Goal: Task Accomplishment & Management: Use online tool/utility

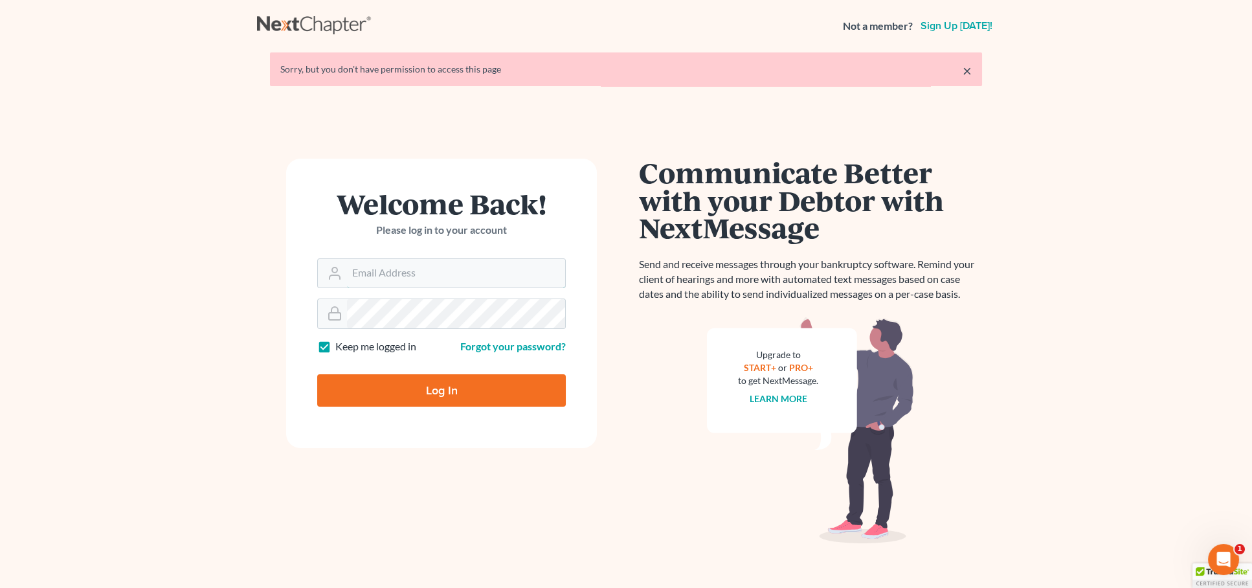
type input "Sarah@careylawbg.com"
click at [441, 389] on input "Log In" at bounding box center [441, 390] width 249 height 32
type input "Thinking..."
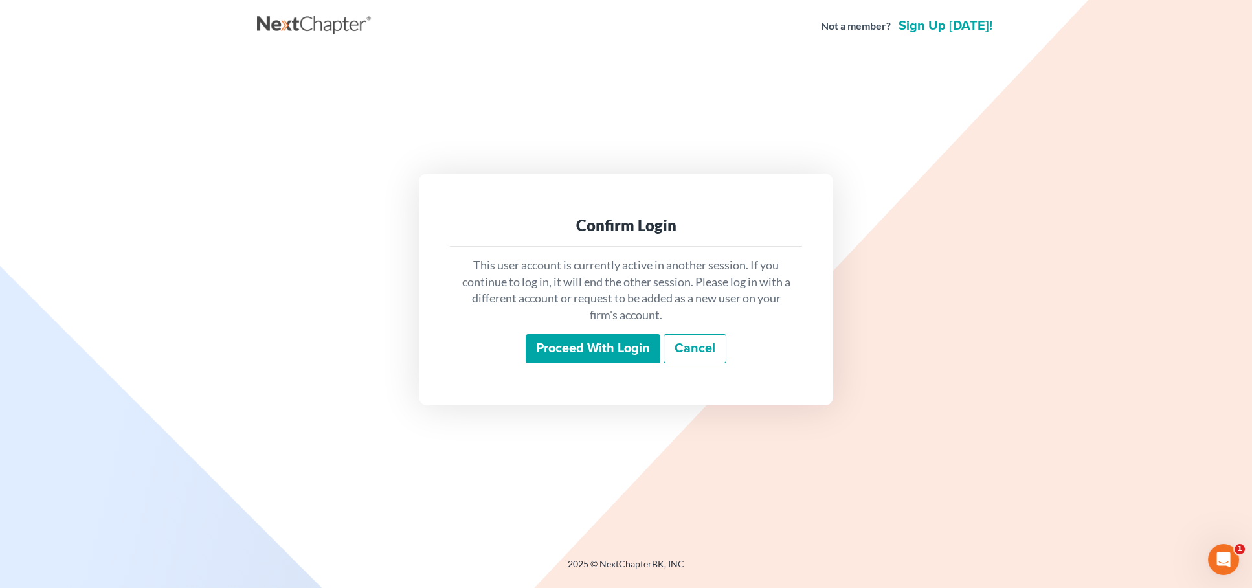
click at [586, 361] on input "Proceed with login" at bounding box center [593, 349] width 135 height 30
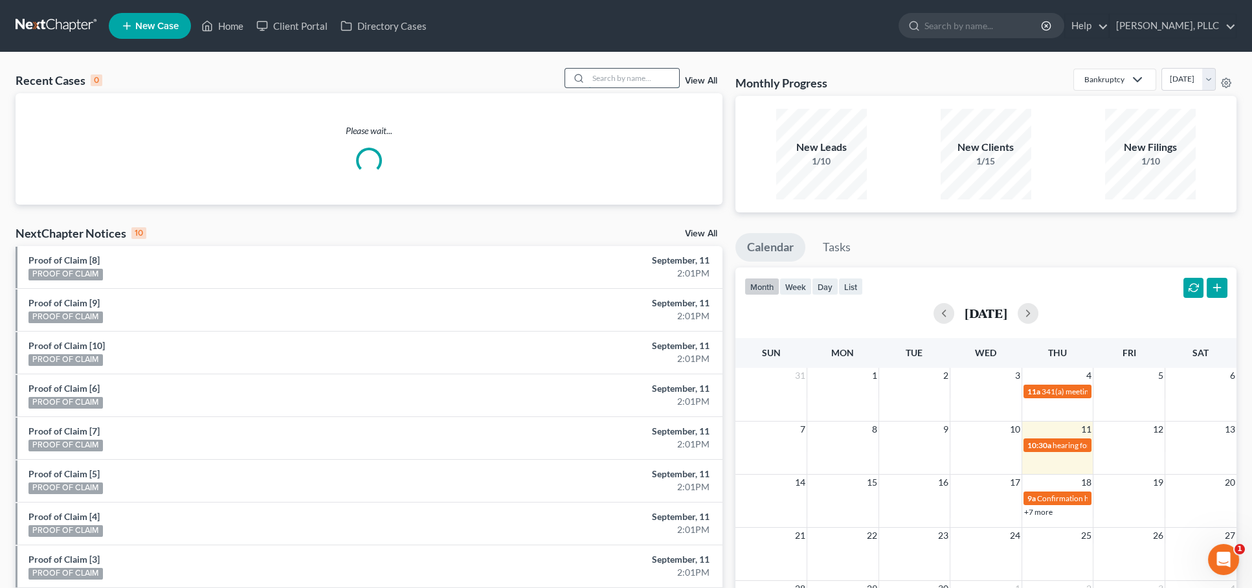
click at [653, 82] on input "search" at bounding box center [634, 78] width 91 height 19
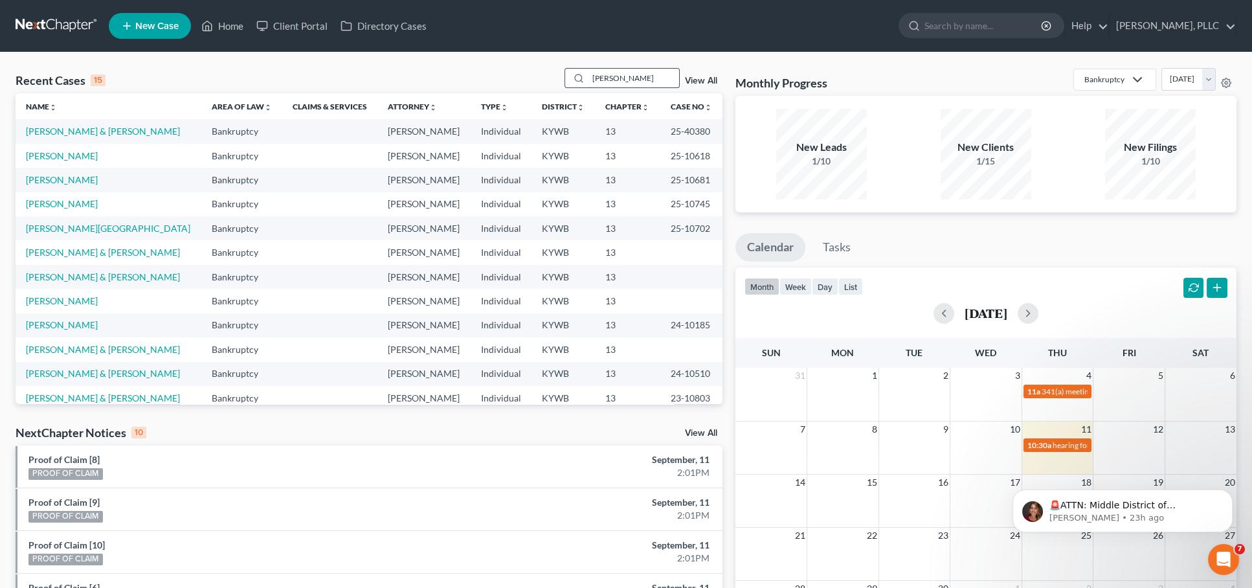
type input "[PERSON_NAME]"
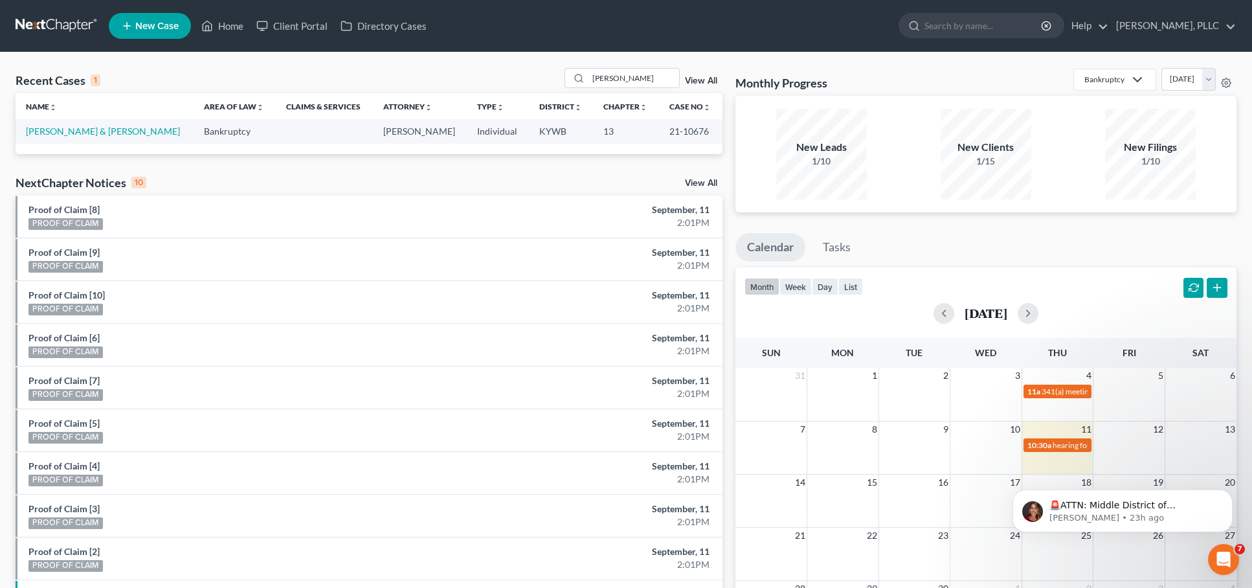
click at [76, 136] on td "[PERSON_NAME] & [PERSON_NAME]" at bounding box center [105, 131] width 178 height 24
click at [82, 130] on link "[PERSON_NAME] & [PERSON_NAME]" at bounding box center [103, 131] width 154 height 11
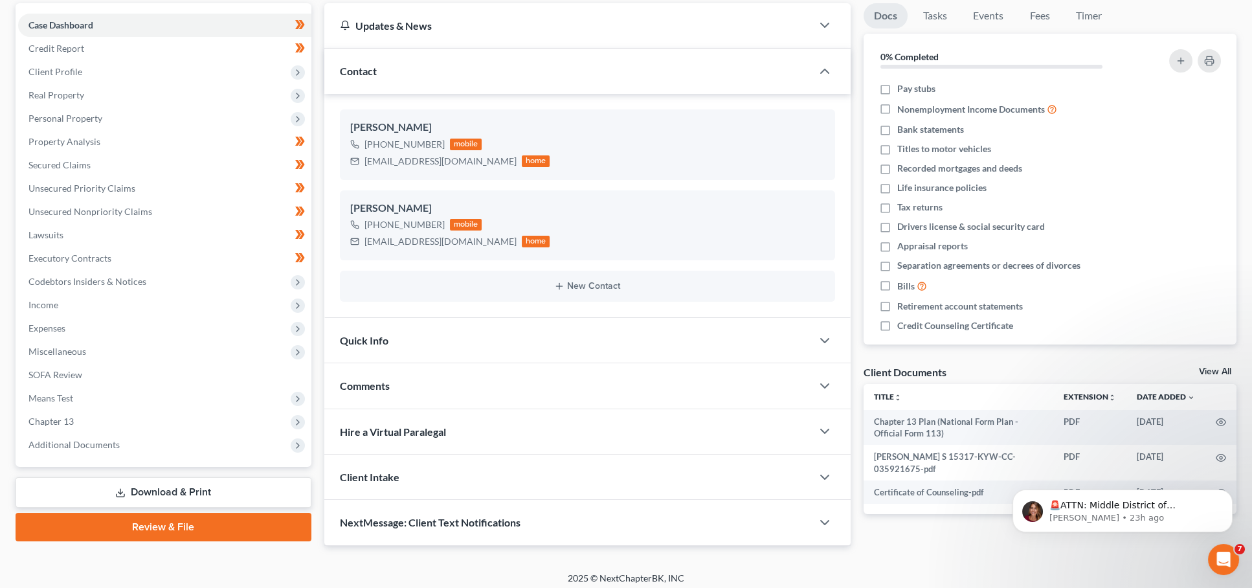
scroll to position [120, 0]
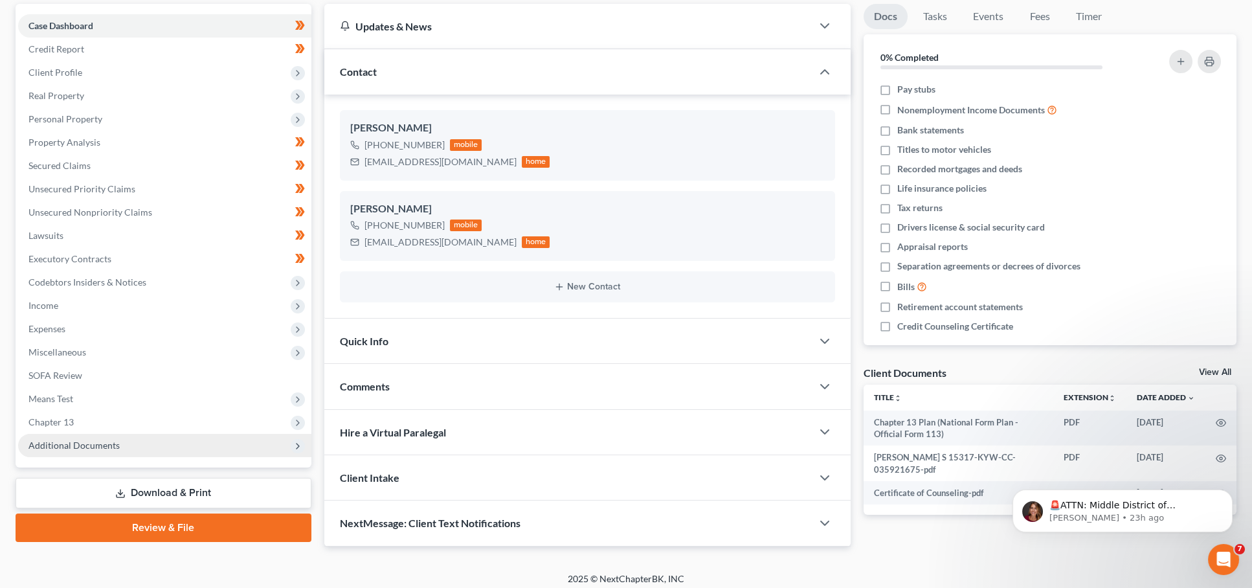
click at [172, 438] on span "Additional Documents" at bounding box center [164, 445] width 293 height 23
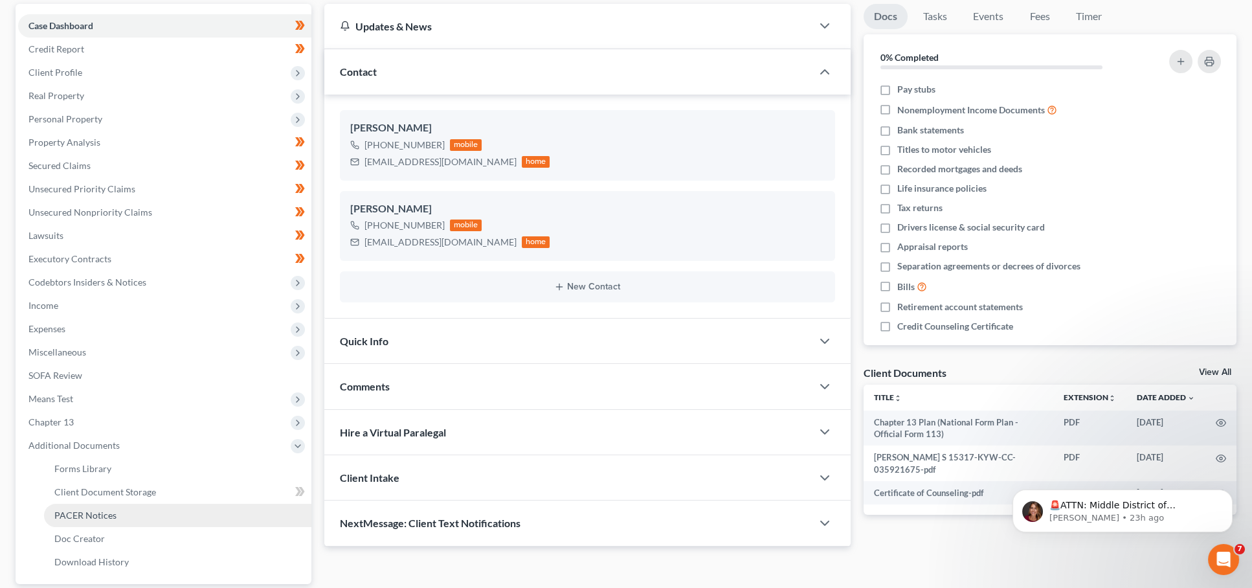
click at [113, 510] on span "PACER Notices" at bounding box center [85, 515] width 62 height 11
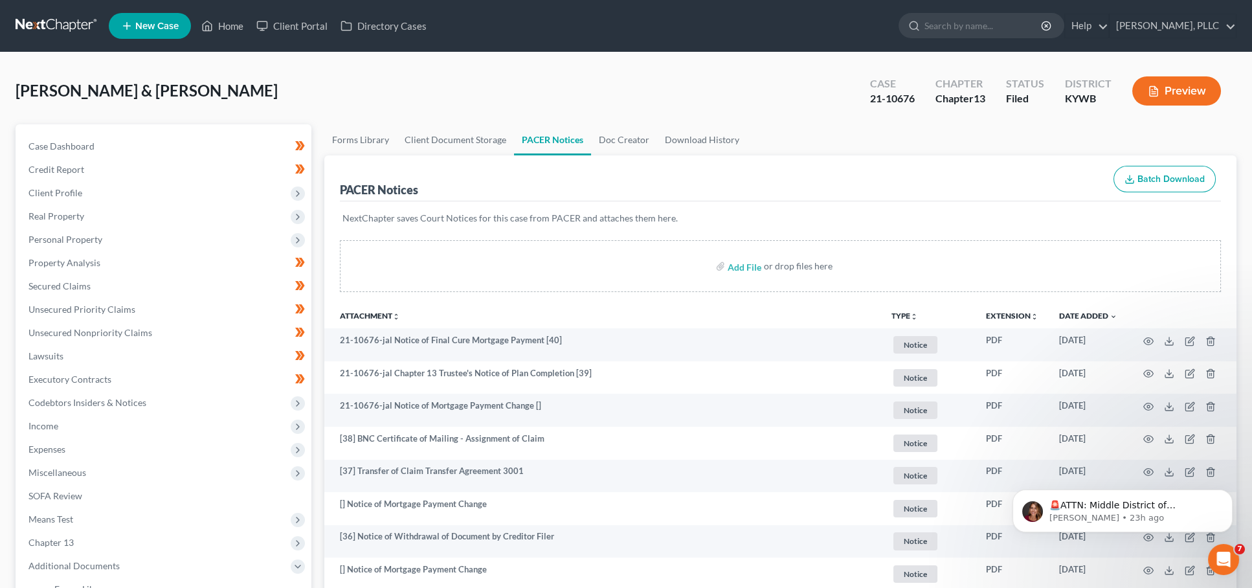
click at [53, 24] on link at bounding box center [57, 25] width 83 height 23
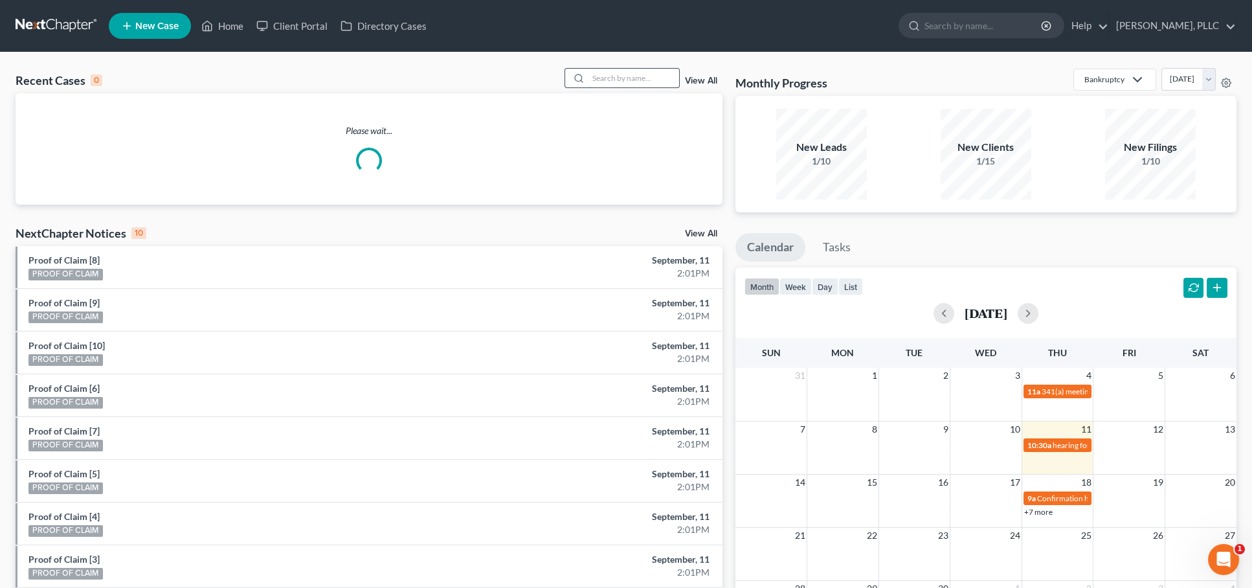
click at [624, 79] on input "search" at bounding box center [634, 78] width 91 height 19
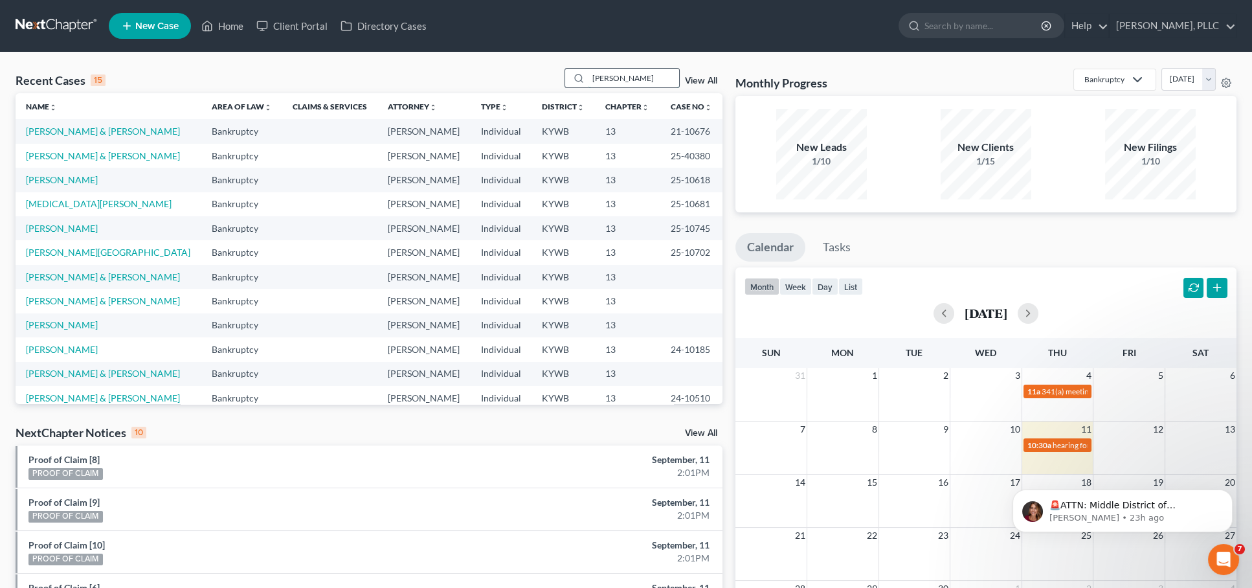
type input "hays"
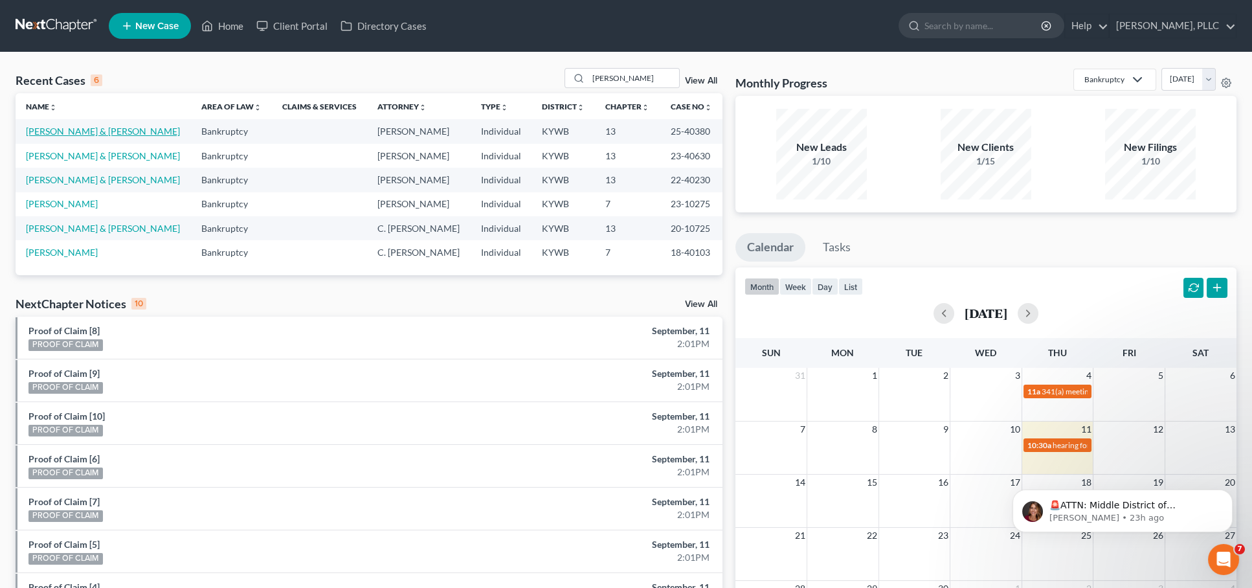
click at [119, 135] on link "Hays, Christopher & Maranda" at bounding box center [103, 131] width 154 height 11
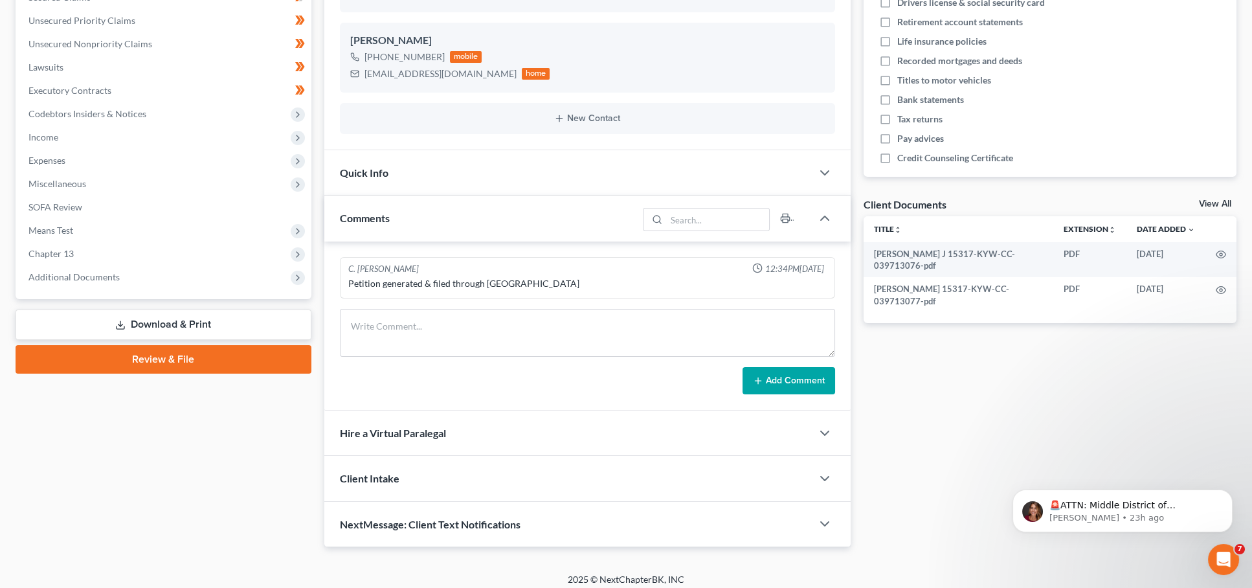
scroll to position [289, 0]
click at [102, 247] on span "Chapter 13" at bounding box center [164, 253] width 293 height 23
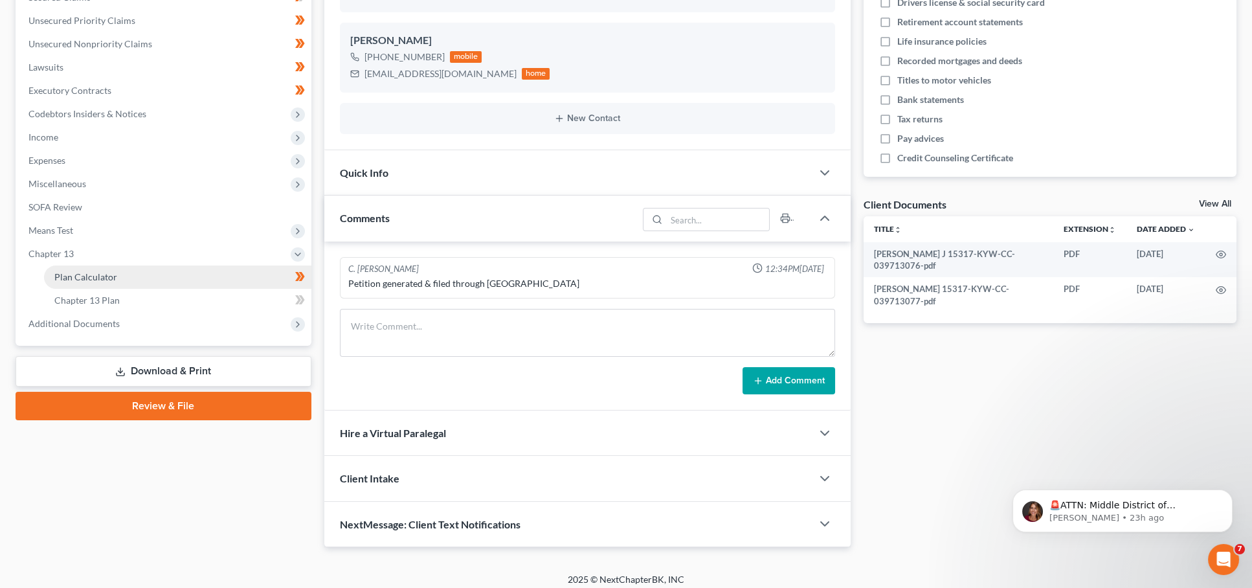
click at [113, 271] on span "Plan Calculator" at bounding box center [85, 276] width 63 height 11
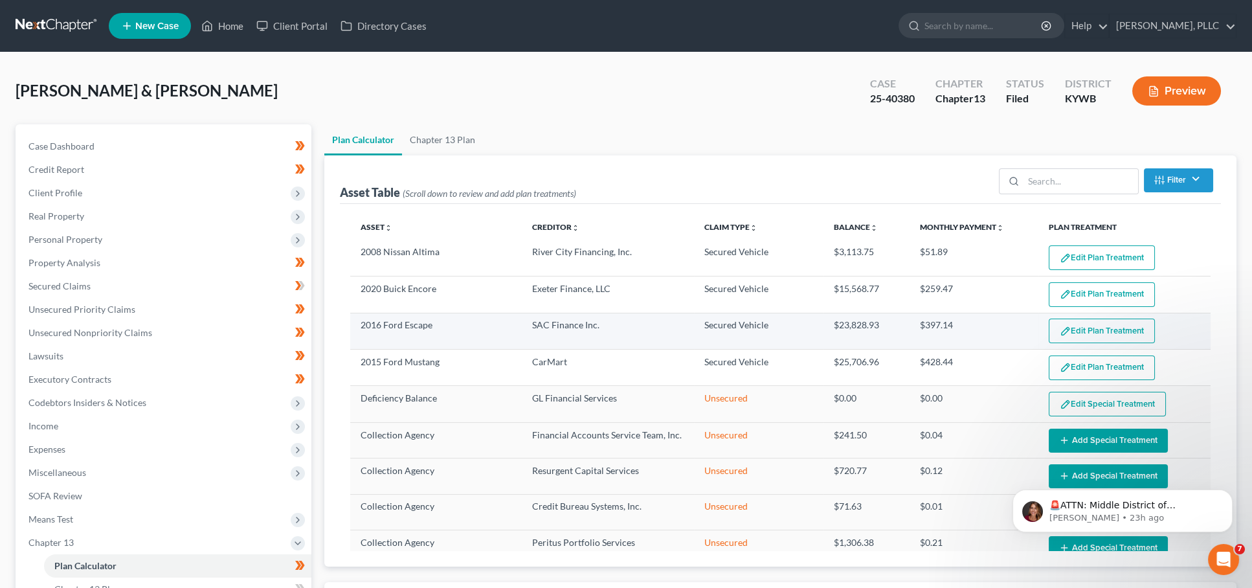
select select "59"
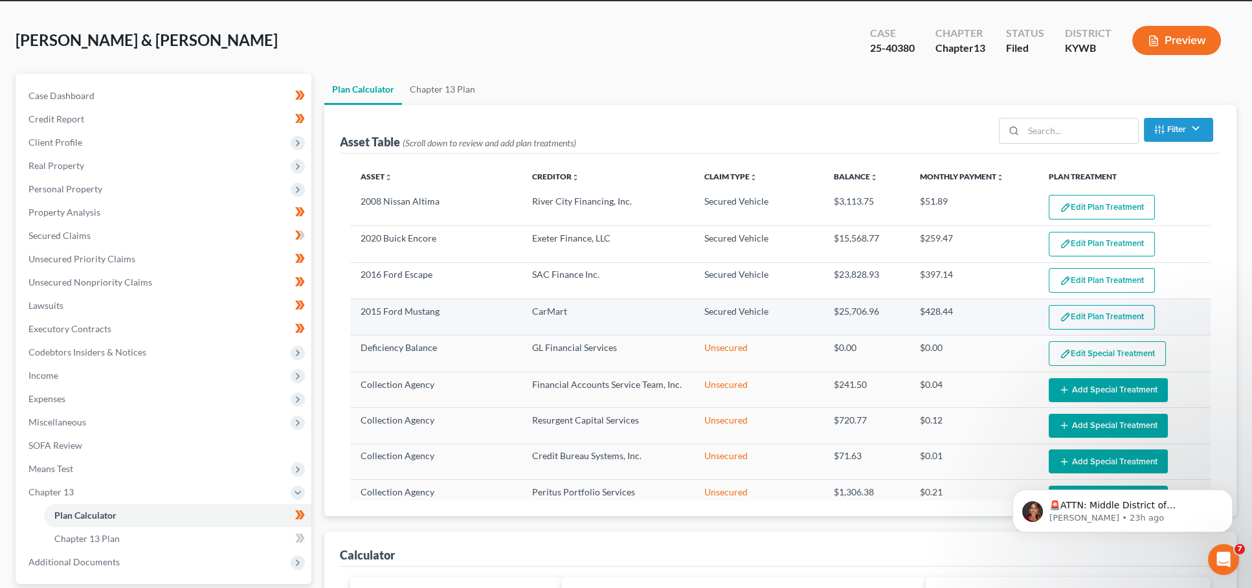
scroll to position [1, 0]
click at [1065, 317] on img "button" at bounding box center [1065, 315] width 11 height 11
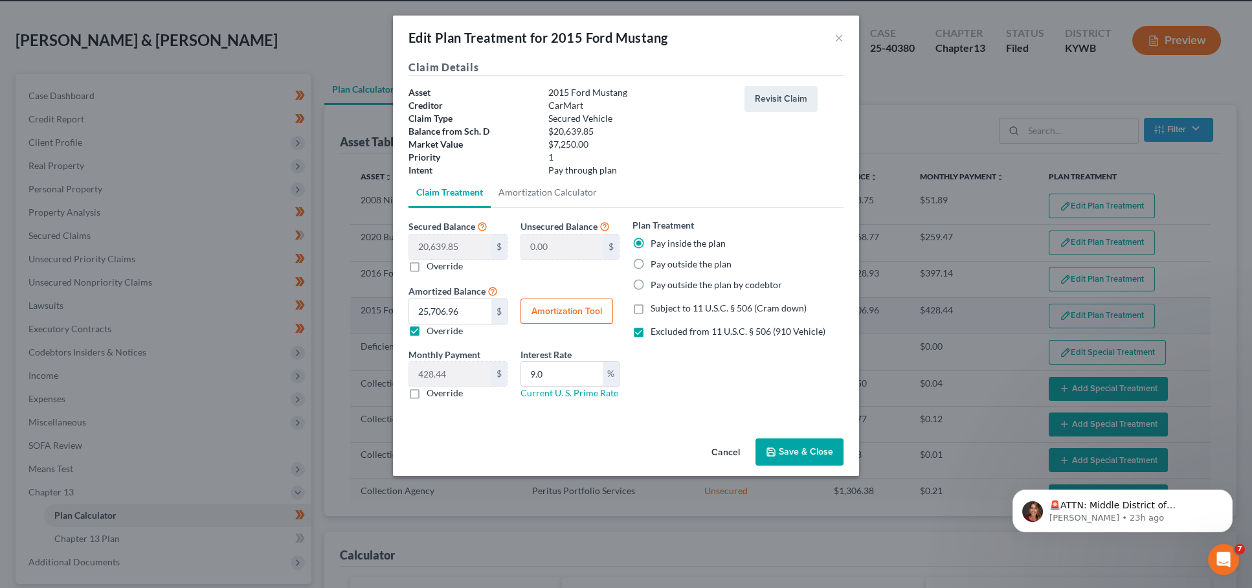
scroll to position [1, 0]
click at [840, 39] on button "×" at bounding box center [839, 38] width 9 height 16
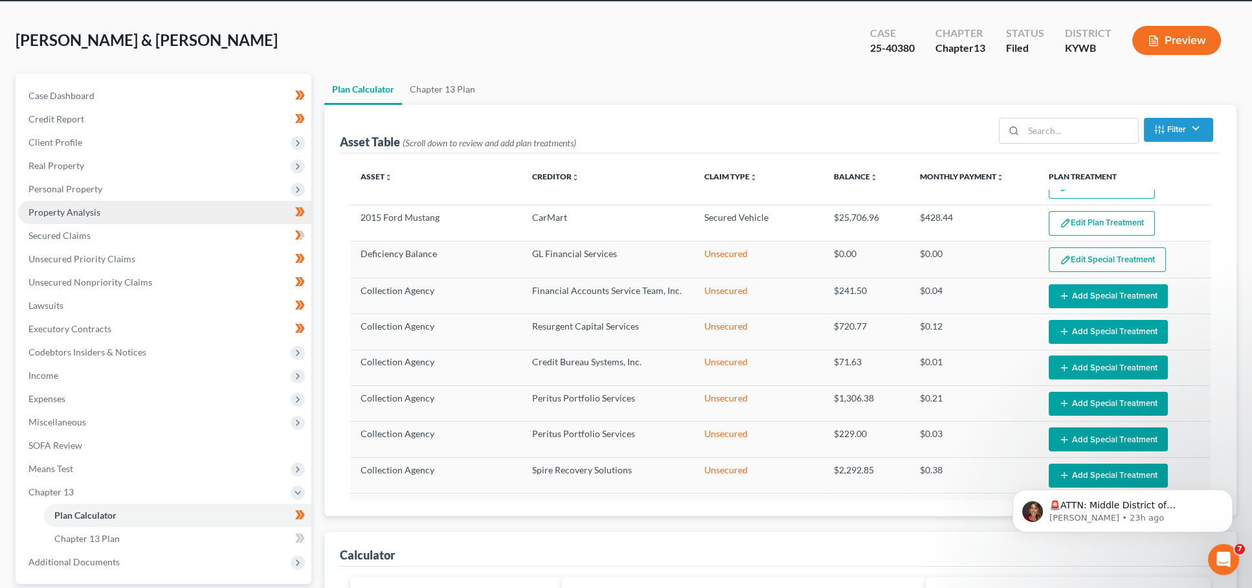
scroll to position [91, 0]
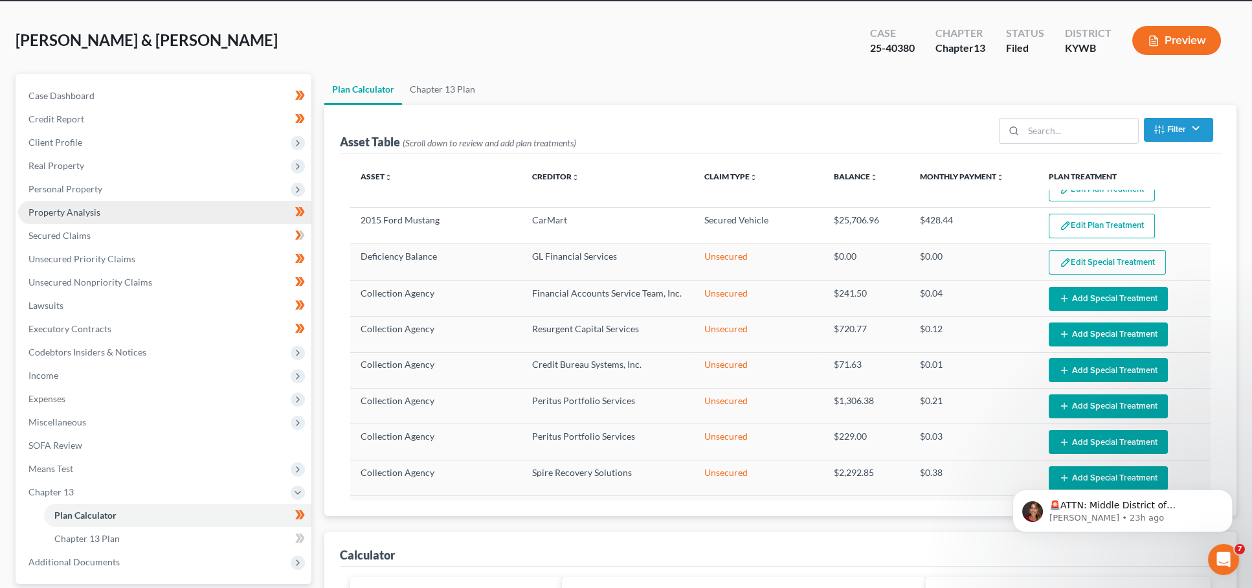
click at [157, 229] on link "Secured Claims" at bounding box center [164, 235] width 293 height 23
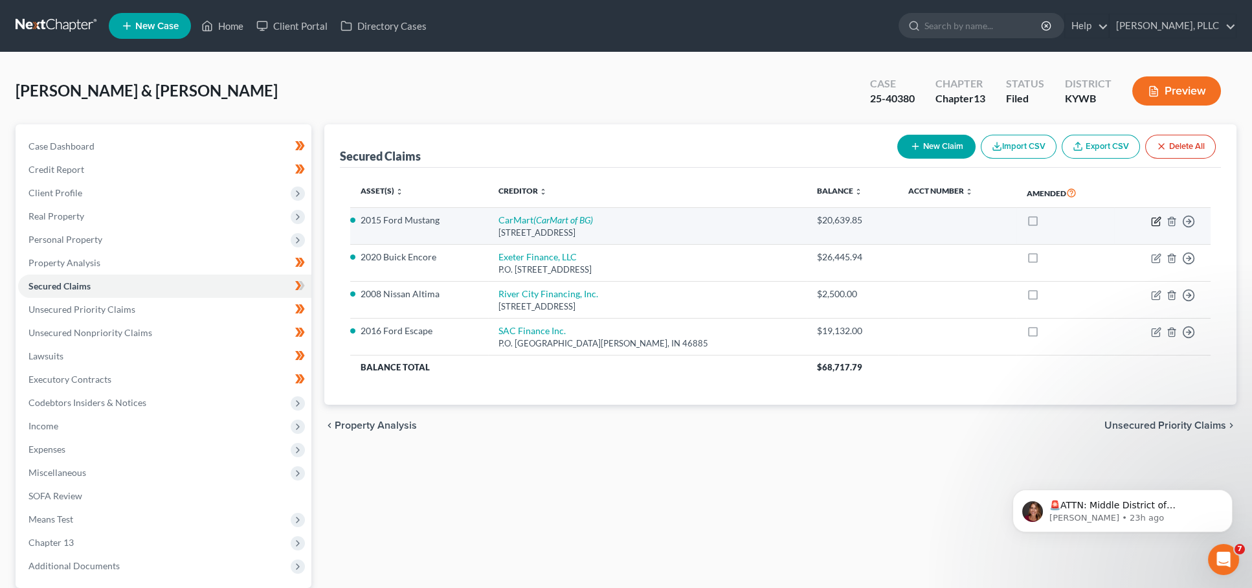
click at [1159, 220] on icon "button" at bounding box center [1156, 221] width 10 height 10
select select "2"
select select "4"
select select "2"
select select "0"
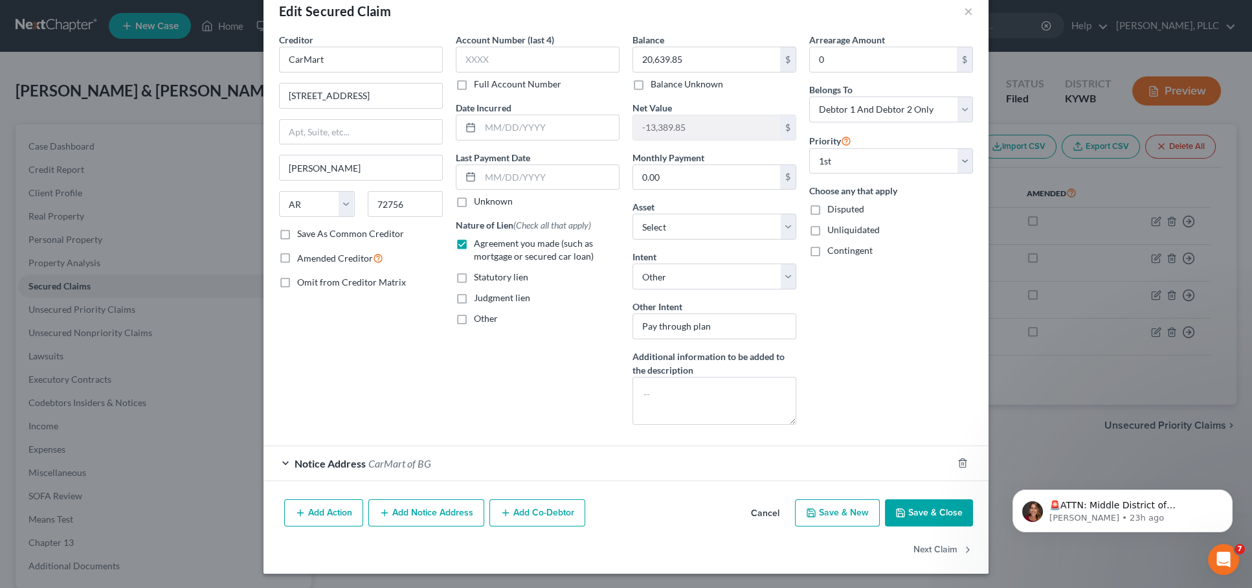
scroll to position [26, 0]
click at [319, 460] on span "Notice Address" at bounding box center [330, 464] width 71 height 12
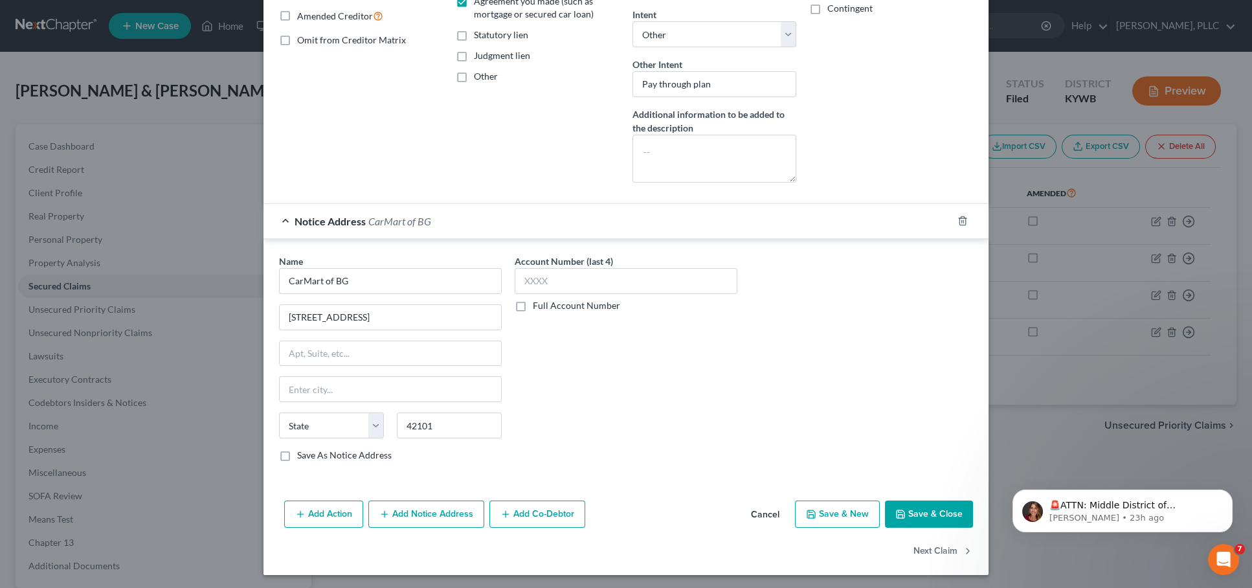
scroll to position [268, 0]
click at [915, 515] on button "Save & Close" at bounding box center [929, 514] width 88 height 27
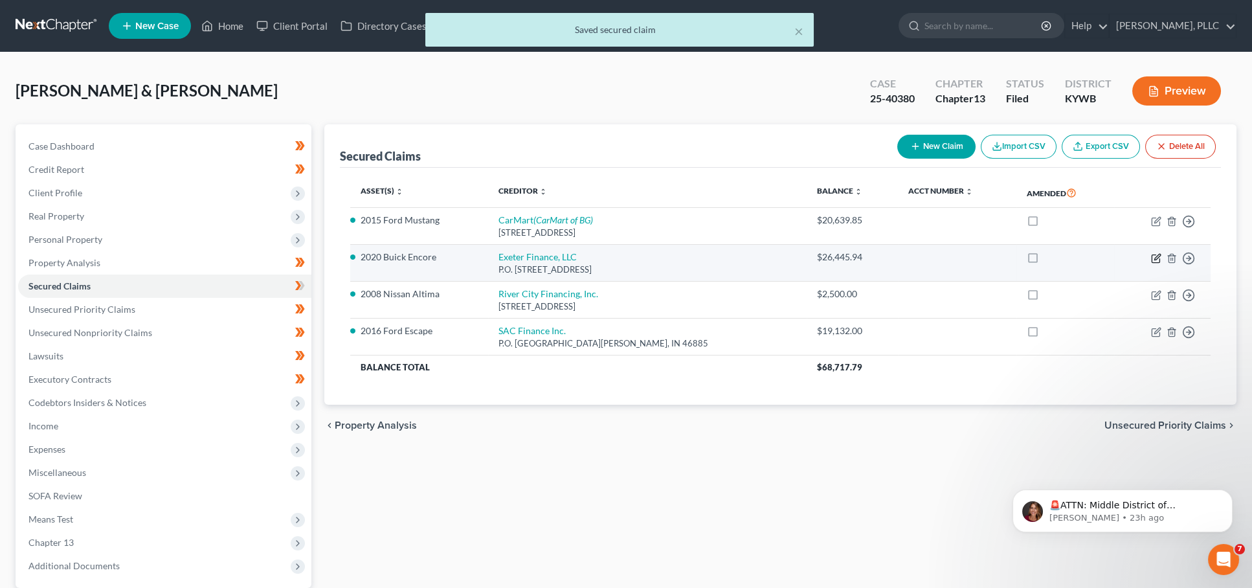
click at [1153, 255] on icon "button" at bounding box center [1156, 259] width 8 height 8
select select "45"
select select "12"
select select "4"
select select "2"
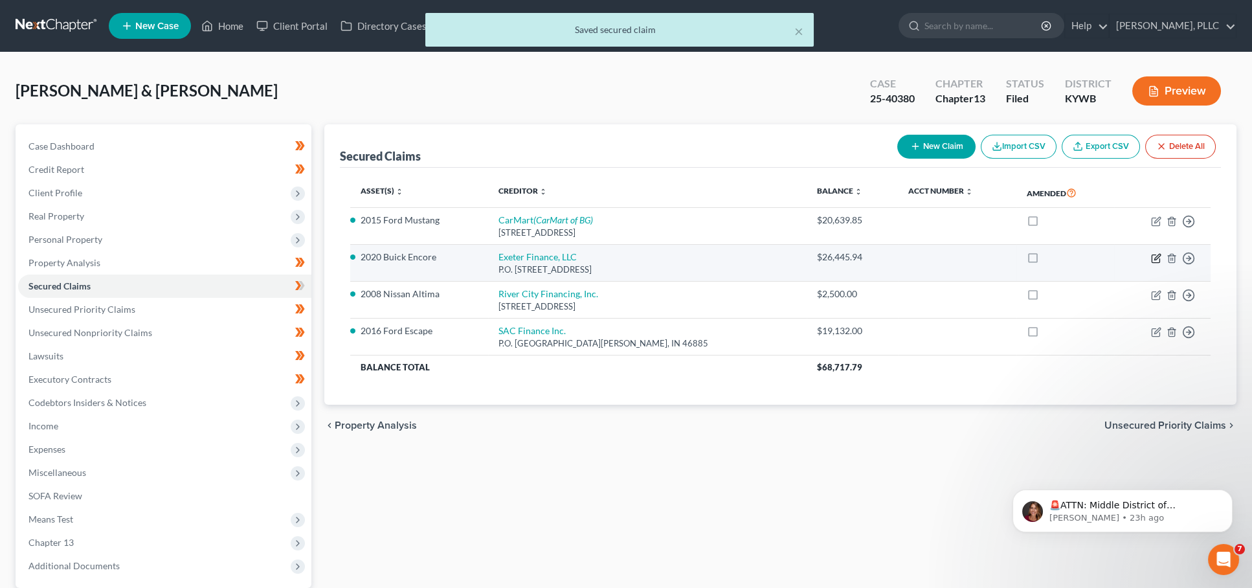
select select "0"
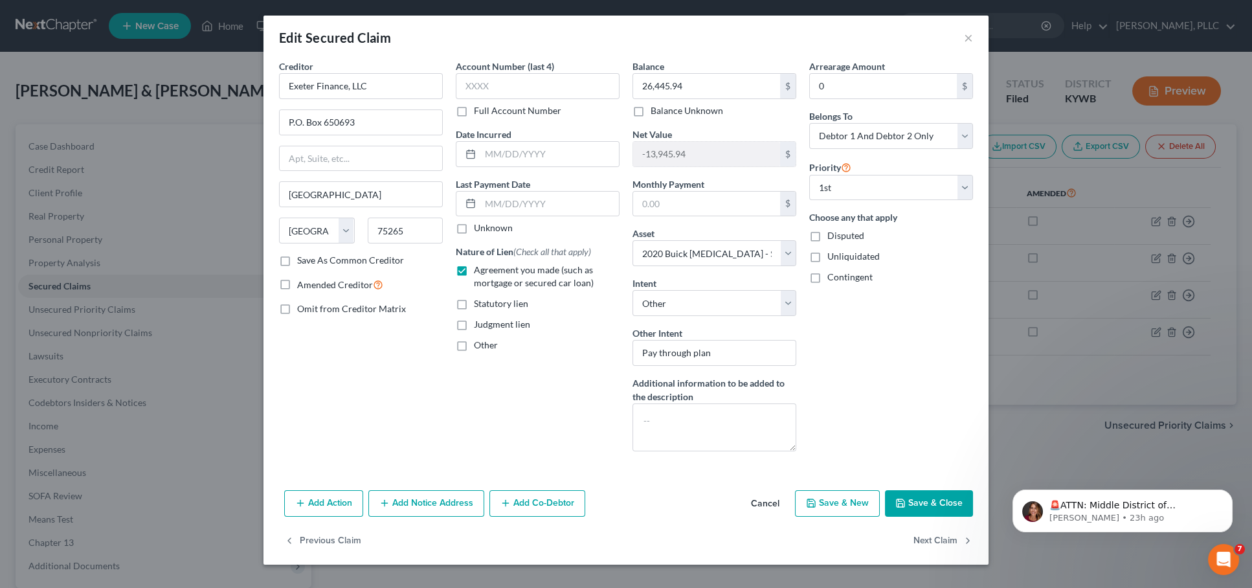
click at [923, 490] on button "Save & Close" at bounding box center [929, 503] width 88 height 27
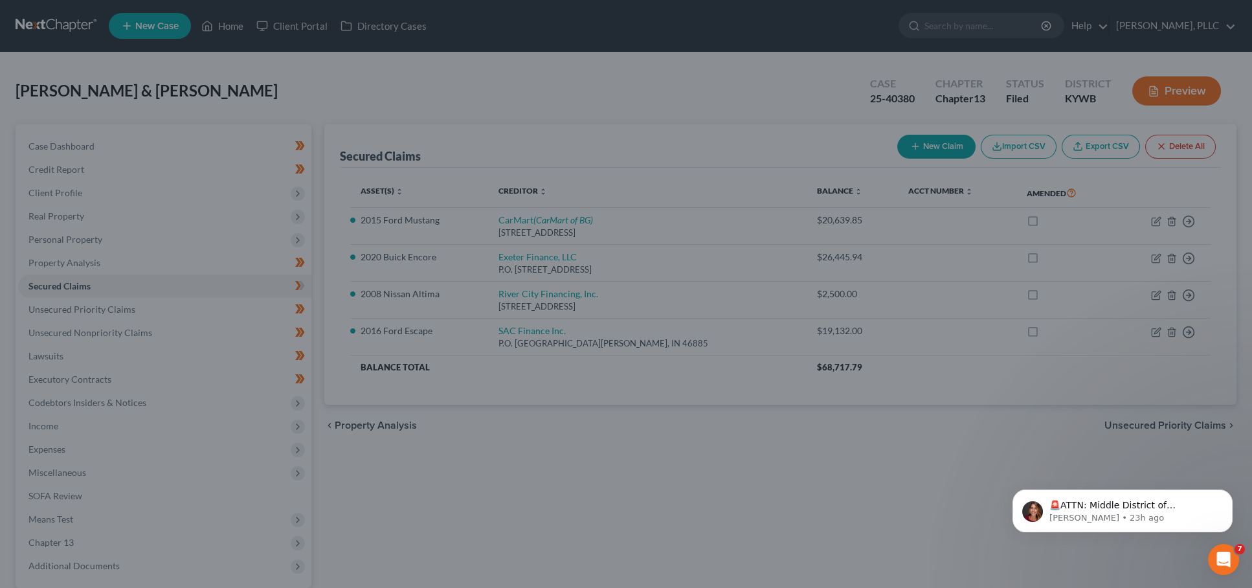
select select "12"
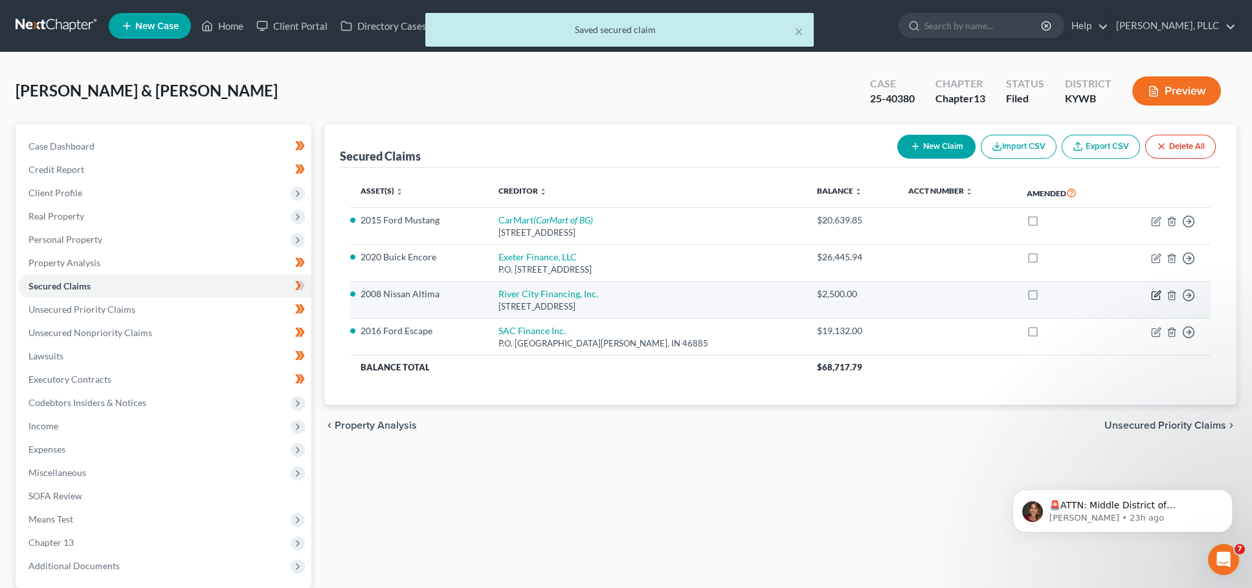
click at [1155, 290] on icon "button" at bounding box center [1156, 295] width 10 height 10
select select "4"
select select "2"
select select "0"
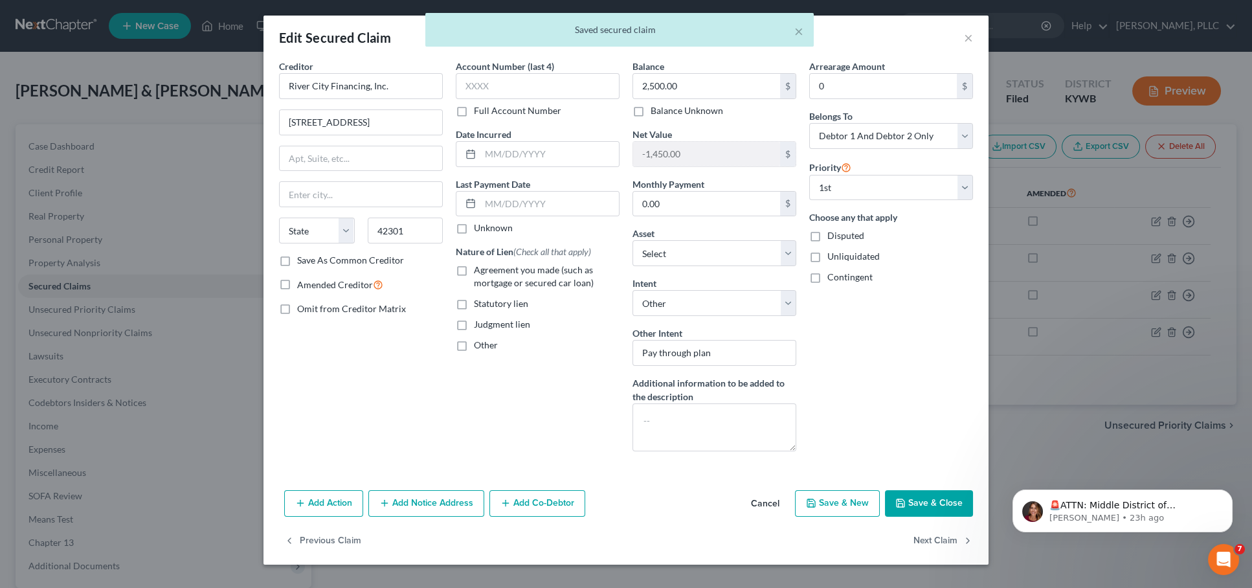
click at [915, 501] on button "Save & Close" at bounding box center [929, 503] width 88 height 27
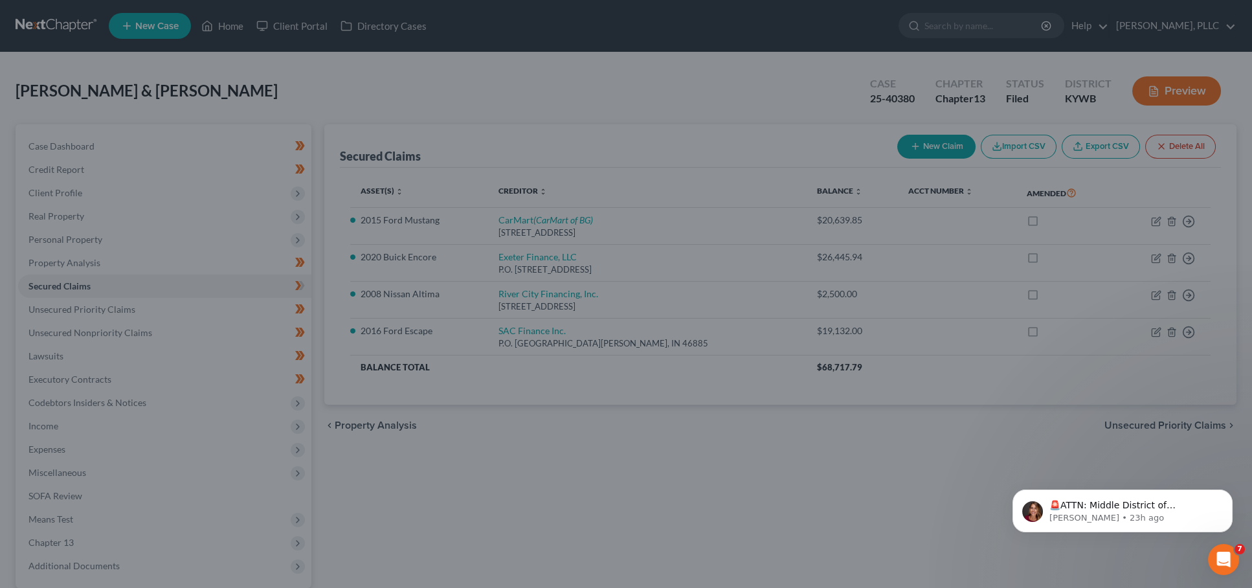
select select "8"
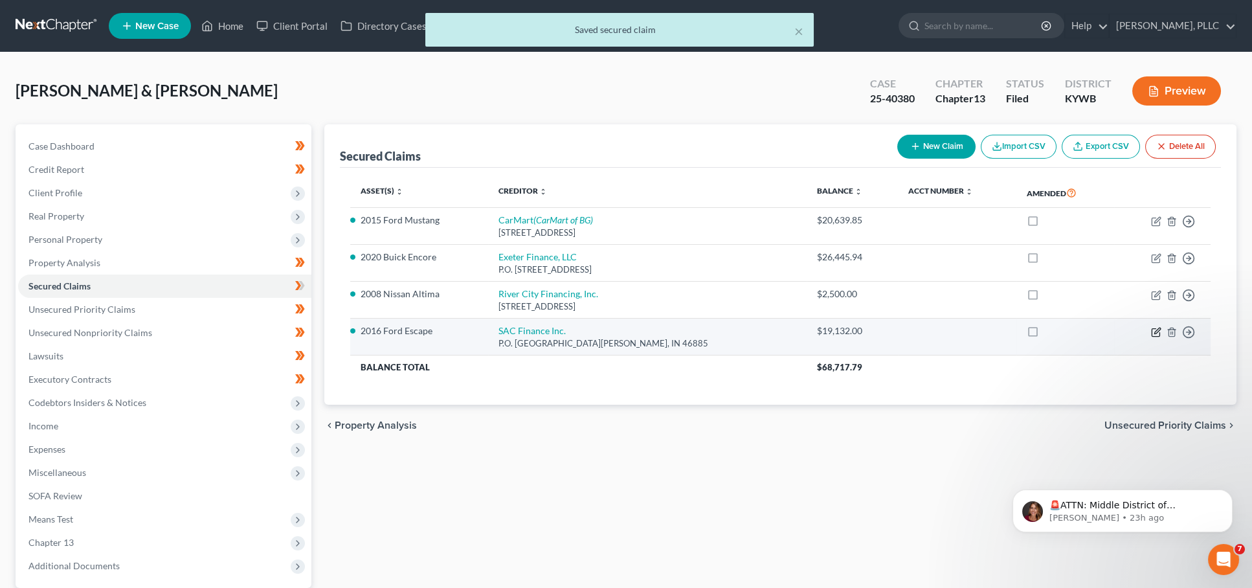
click at [1155, 328] on icon "button" at bounding box center [1156, 332] width 8 height 8
select select "15"
select select "7"
select select "4"
select select "0"
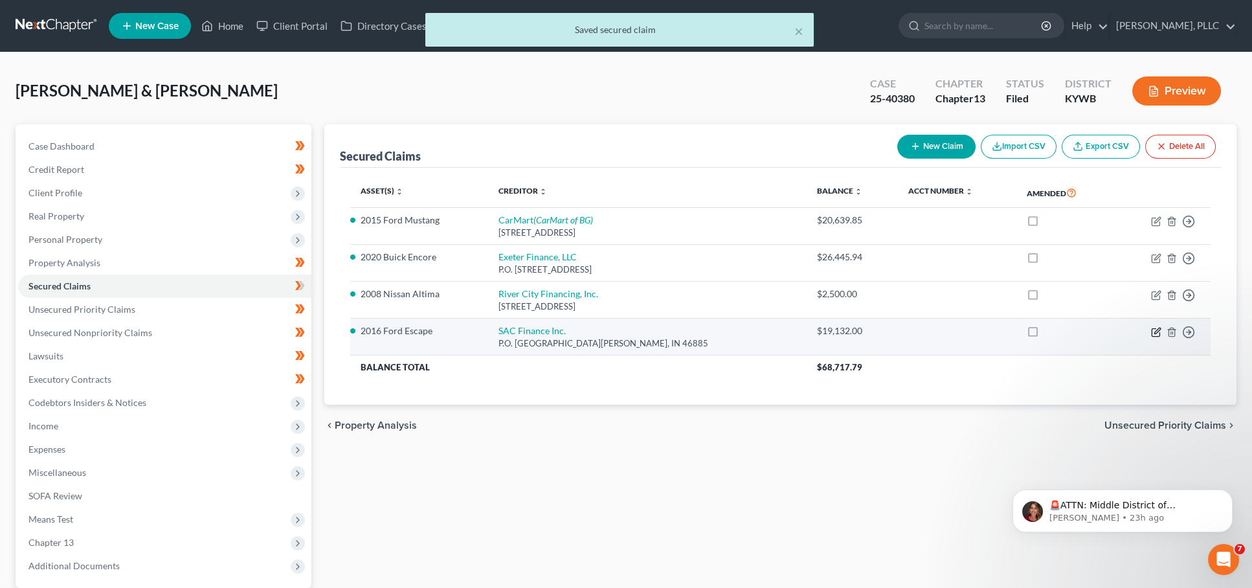
select select "0"
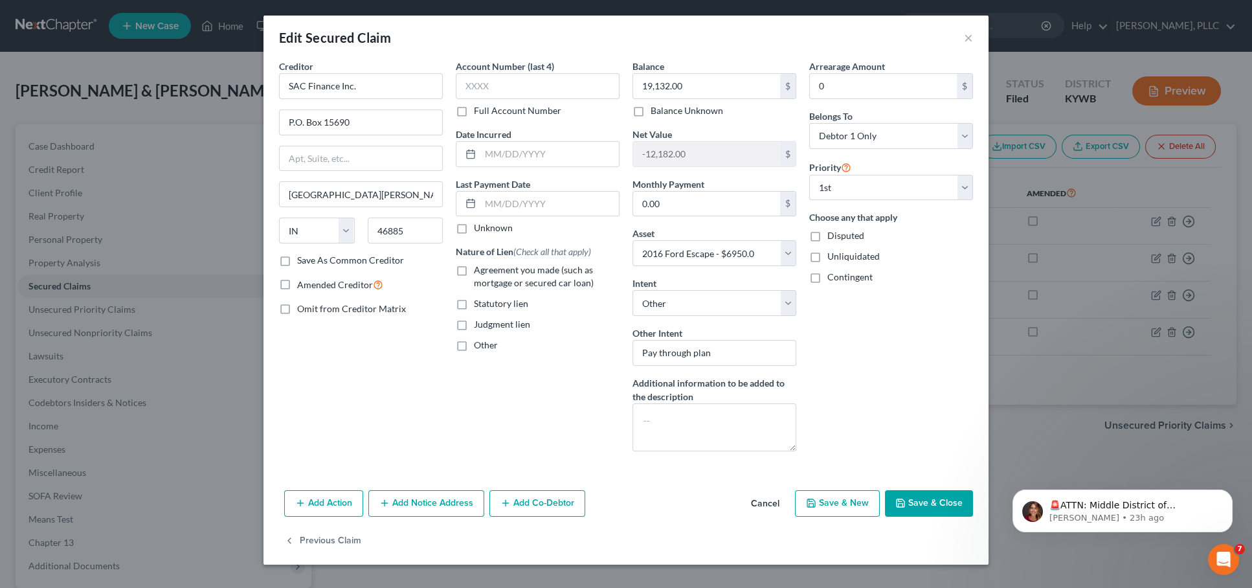
click at [762, 501] on button "Cancel" at bounding box center [765, 505] width 49 height 26
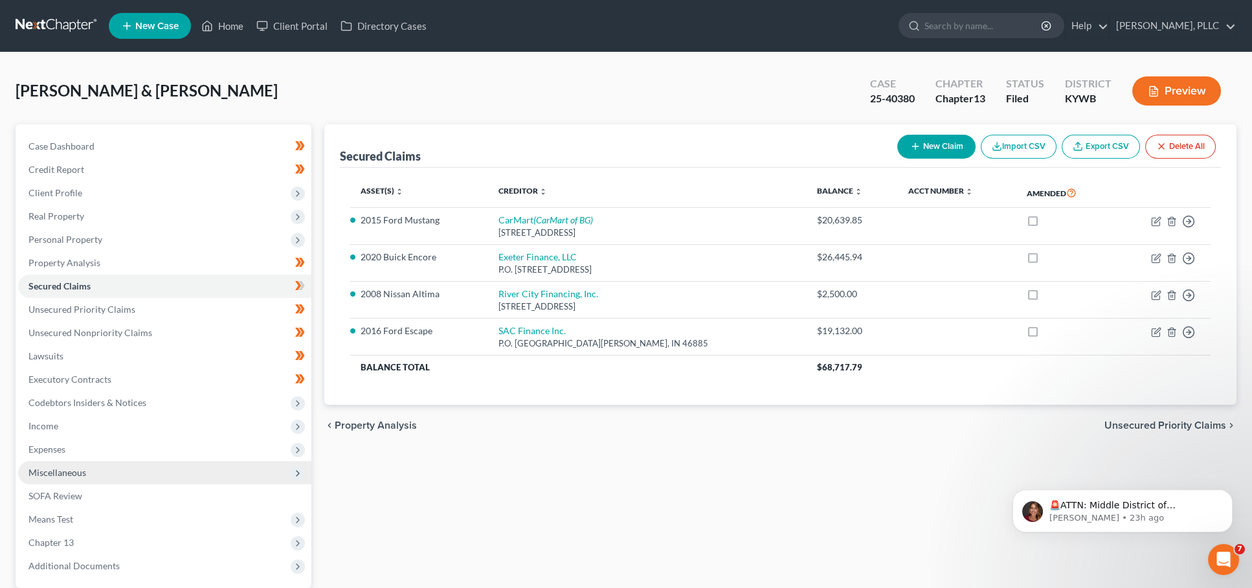
scroll to position [0, 0]
